Goal: Information Seeking & Learning: Learn about a topic

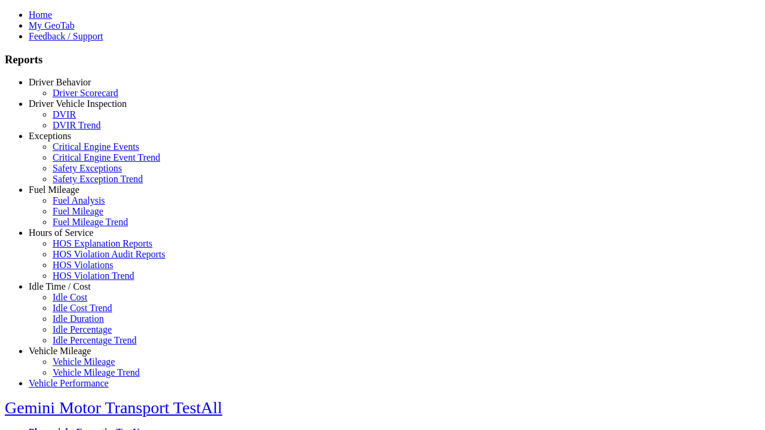
click at [69, 346] on link "Vehicle Mileage" at bounding box center [60, 351] width 62 height 10
click at [78, 367] on link "Vehicle Mileage Trend" at bounding box center [96, 372] width 87 height 10
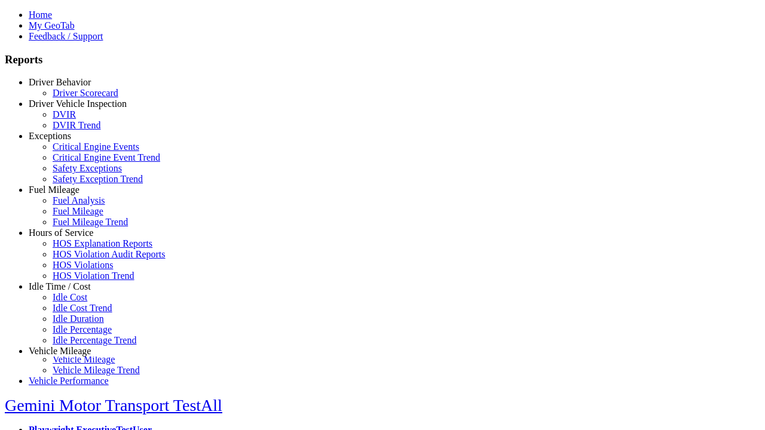
scroll to position [2, 0]
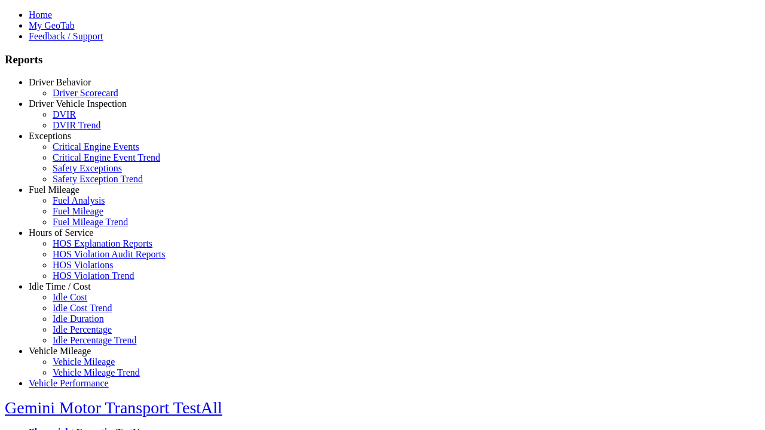
type input "*********"
